Goal: Task Accomplishment & Management: Manage account settings

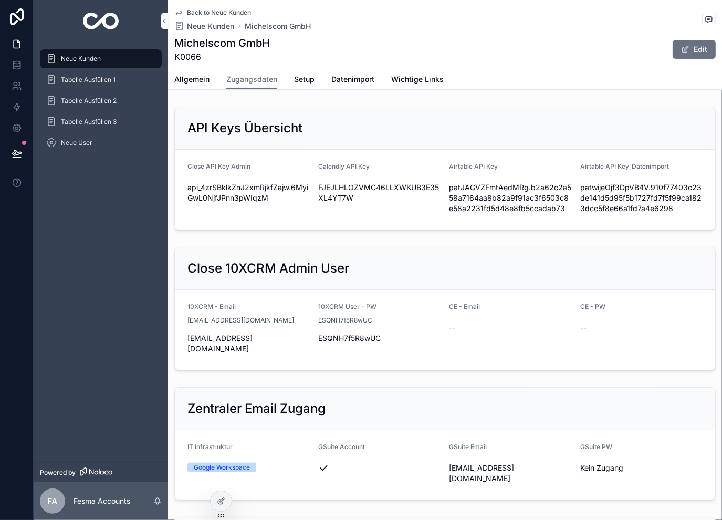
scroll to position [350, 0]
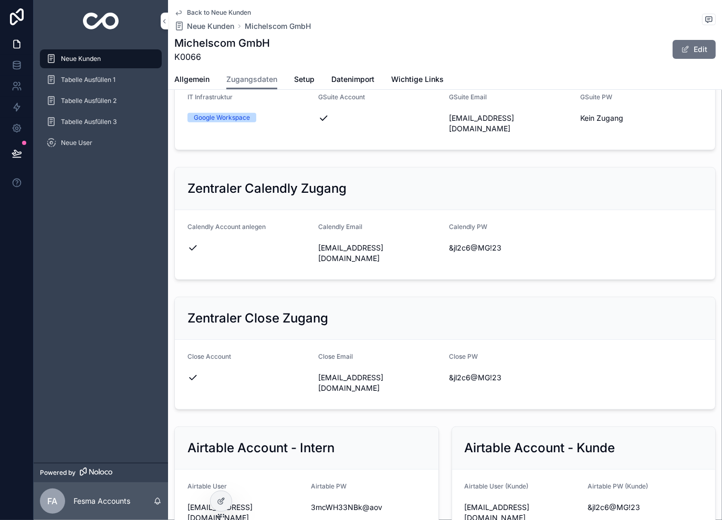
click at [205, 24] on span "Neue Kunden" at bounding box center [210, 26] width 47 height 11
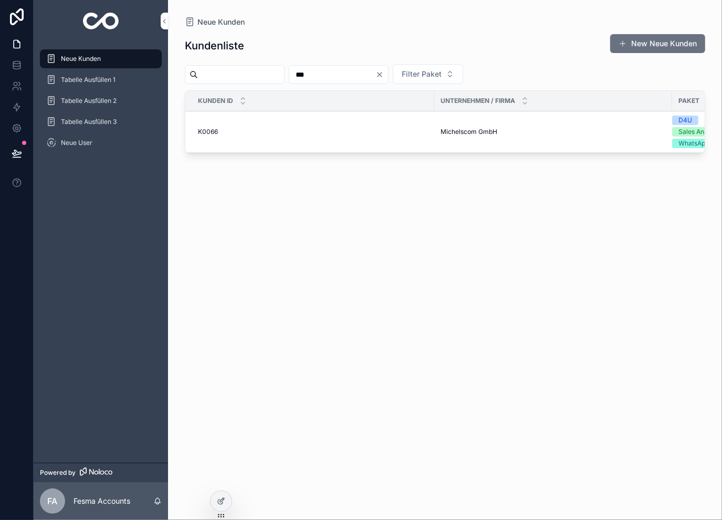
click at [366, 71] on input "***" at bounding box center [332, 74] width 86 height 15
type input "***"
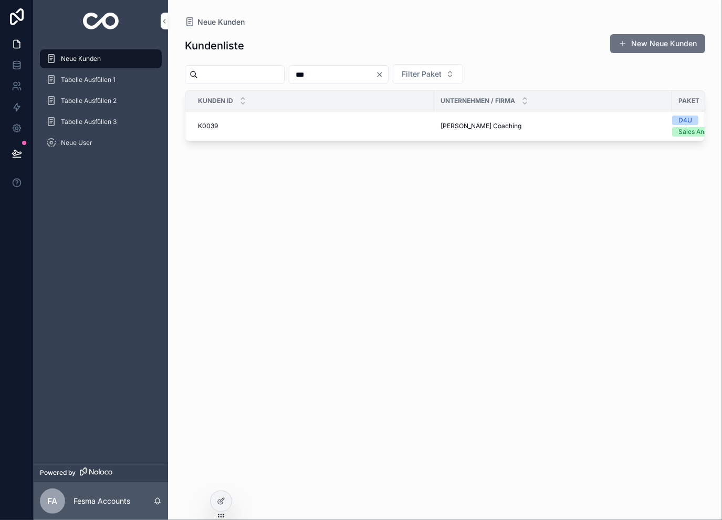
click at [469, 126] on span "[PERSON_NAME] Coaching" at bounding box center [481, 126] width 81 height 8
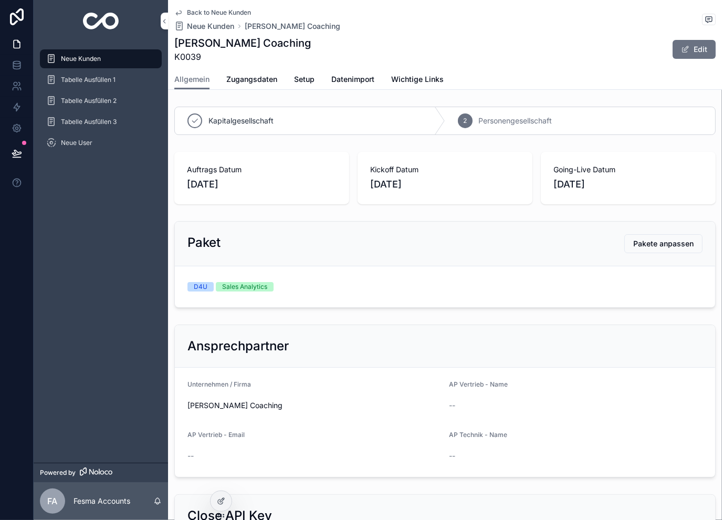
click at [241, 80] on span "Zugangsdaten" at bounding box center [251, 79] width 51 height 11
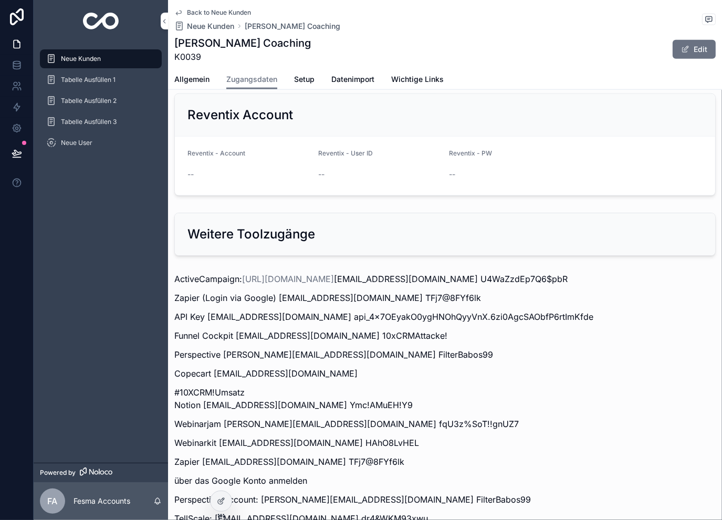
scroll to position [1304, 0]
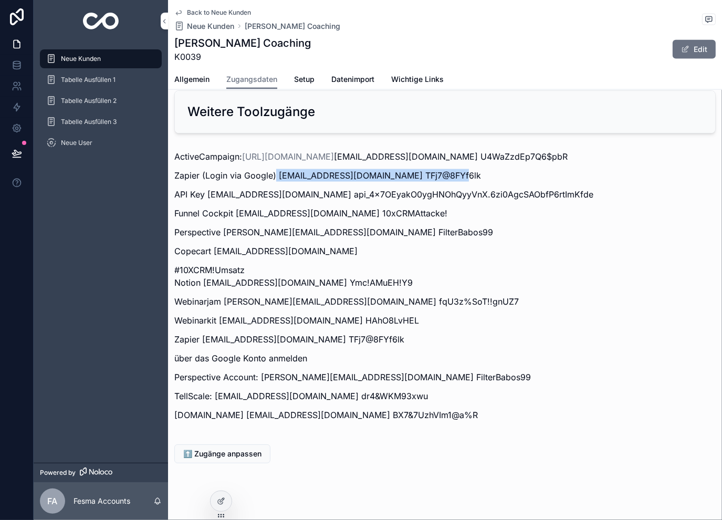
drag, startPoint x: 275, startPoint y: 158, endPoint x: 449, endPoint y: 161, distance: 173.9
click at [449, 169] on p "Zapier (Login via Google) [EMAIL_ADDRESS][DOMAIN_NAME] TFj7@8FYf6lk" at bounding box center [445, 175] width 542 height 13
click at [453, 169] on p "Zapier (Login via Google) [EMAIL_ADDRESS][DOMAIN_NAME] TFj7@8FYf6lk" at bounding box center [445, 175] width 542 height 13
drag, startPoint x: 450, startPoint y: 161, endPoint x: 277, endPoint y: 166, distance: 172.9
click at [277, 169] on p "Zapier (Login via Google) [EMAIL_ADDRESS][DOMAIN_NAME] TFj7@8FYf6lk" at bounding box center [445, 175] width 542 height 13
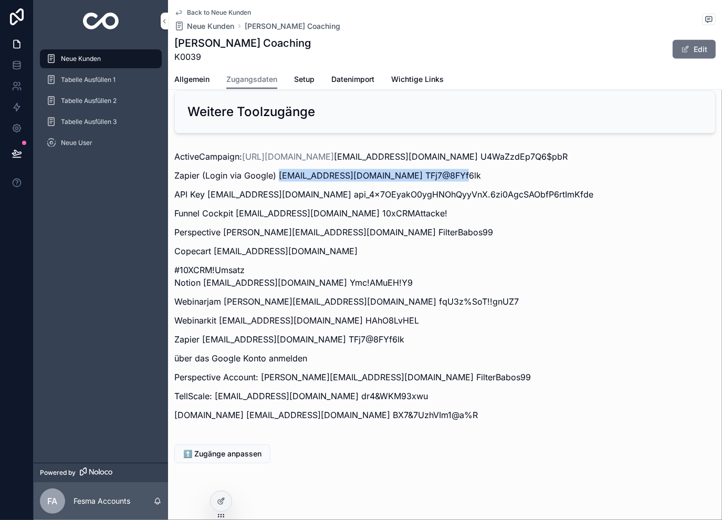
copy p "[EMAIL_ADDRESS][DOMAIN_NAME]"
drag, startPoint x: 498, startPoint y: 161, endPoint x: 453, endPoint y: 165, distance: 45.4
click at [453, 169] on p "Zapier (Login via Google) [EMAIL_ADDRESS][DOMAIN_NAME] TFj7@8FYf6lk" at bounding box center [445, 175] width 542 height 13
copy p "TFj7@8FYf6lk"
